Goal: Task Accomplishment & Management: Manage account settings

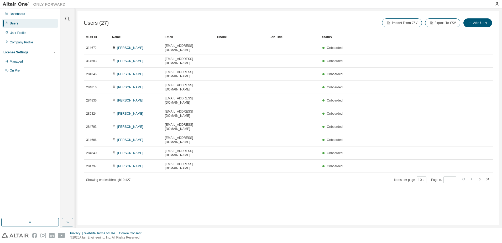
click at [120, 36] on div "Name" at bounding box center [136, 37] width 48 height 8
drag, startPoint x: 480, startPoint y: 0, endPoint x: 203, endPoint y: 199, distance: 340.2
click at [204, 199] on div "Users (27) Import From CSV Export To CSV Add User Clear Load Save Save As Field…" at bounding box center [288, 118] width 422 height 214
click at [15, 61] on div "Managed" at bounding box center [16, 61] width 13 height 4
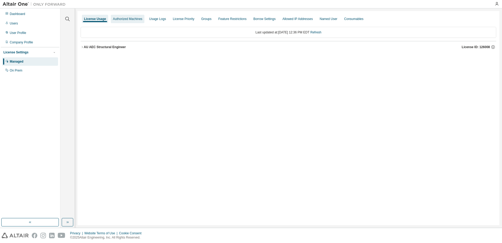
click at [117, 18] on div "Authorized Machines" at bounding box center [127, 19] width 29 height 4
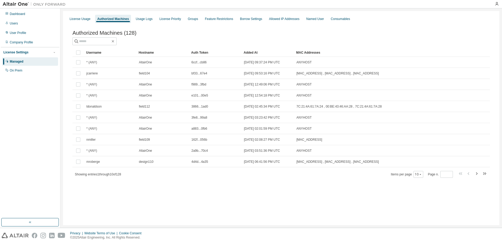
click at [80, 21] on div "License Usage" at bounding box center [80, 19] width 21 height 4
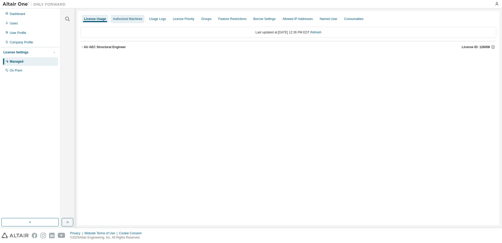
click at [132, 19] on div "Authorized Machines" at bounding box center [127, 19] width 29 height 4
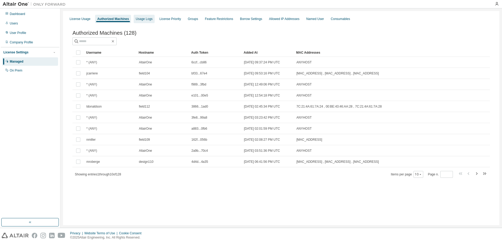
click at [142, 18] on div "Usage Logs" at bounding box center [144, 19] width 17 height 4
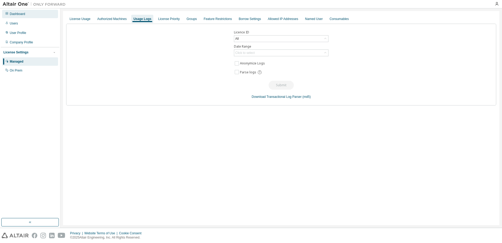
click at [13, 16] on div "Dashboard" at bounding box center [17, 14] width 15 height 4
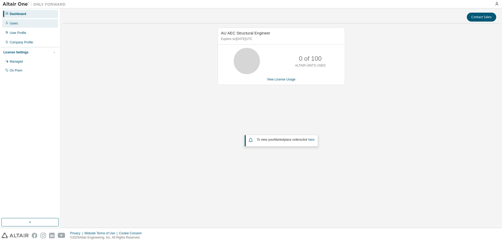
click at [14, 23] on div "Users" at bounding box center [14, 23] width 8 height 4
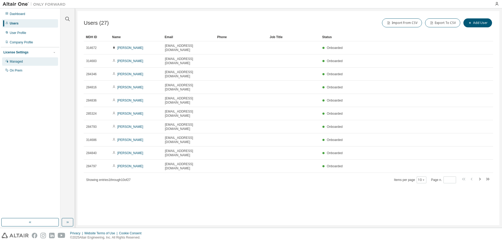
click at [19, 63] on div "Managed" at bounding box center [16, 61] width 13 height 4
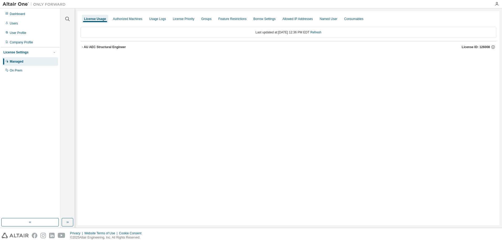
click at [87, 46] on div "AU AEC Structural Engineer" at bounding box center [105, 47] width 42 height 4
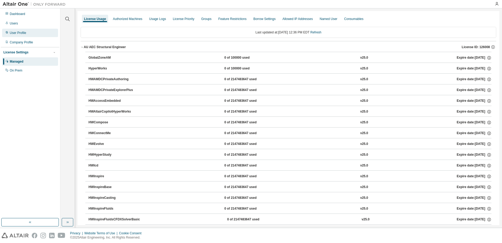
click at [10, 35] on div "User Profile" at bounding box center [18, 33] width 17 height 4
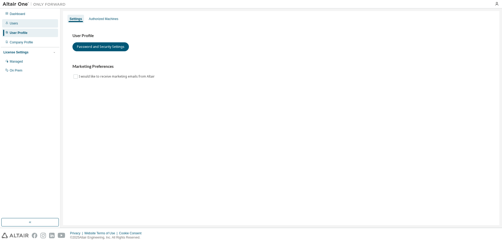
click at [14, 22] on div "Users" at bounding box center [14, 23] width 8 height 4
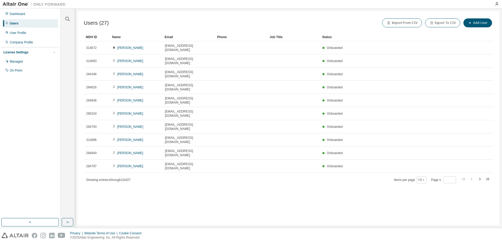
click at [117, 38] on div "Name" at bounding box center [136, 37] width 48 height 8
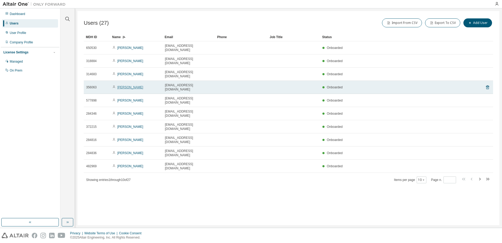
click at [131, 85] on link "[PERSON_NAME]" at bounding box center [130, 87] width 26 height 4
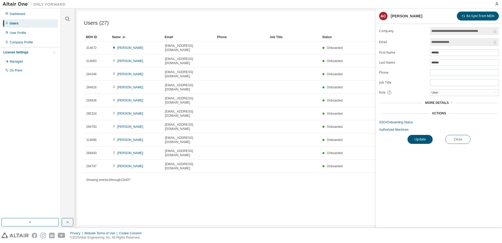
click at [440, 102] on span "More Details" at bounding box center [437, 103] width 24 height 4
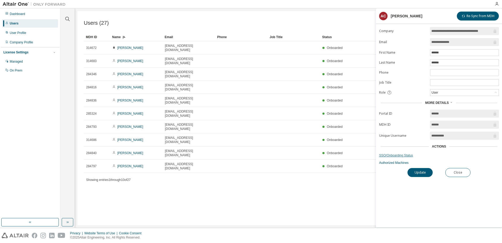
click at [392, 155] on link "SSO/Onboarding Status" at bounding box center [439, 155] width 120 height 4
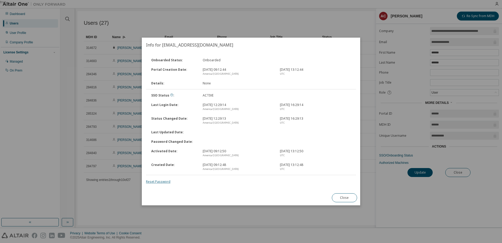
click at [159, 182] on link "Reset Password" at bounding box center [158, 181] width 24 height 4
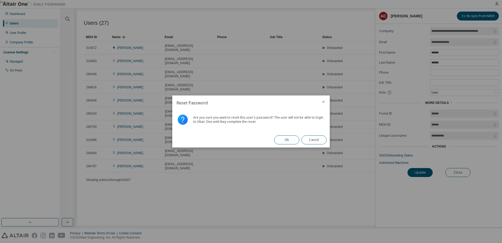
click at [285, 139] on button "Ok" at bounding box center [286, 139] width 25 height 9
click at [305, 139] on button "Close" at bounding box center [313, 139] width 25 height 9
